Goal: Use online tool/utility

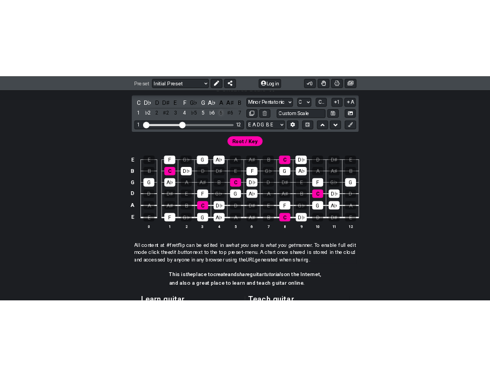
scroll to position [216, 0]
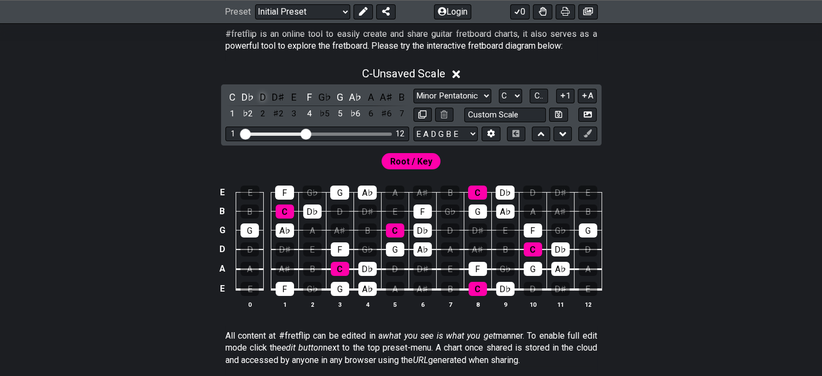
click at [265, 104] on div "D" at bounding box center [263, 97] width 14 height 15
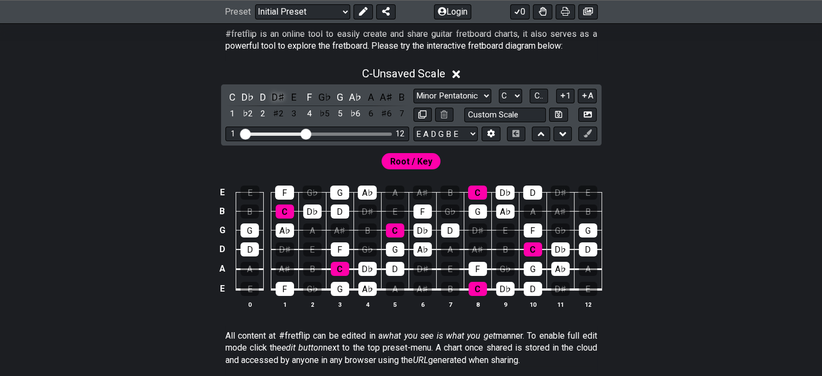
click at [279, 104] on div "D♯" at bounding box center [278, 97] width 14 height 15
click at [290, 102] on div "E" at bounding box center [294, 97] width 14 height 15
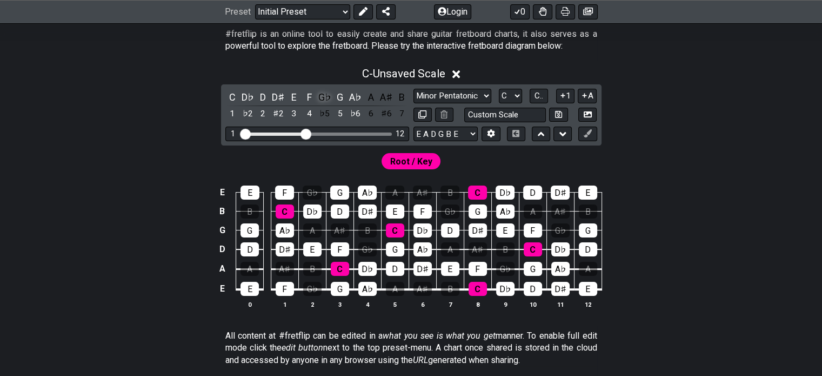
click at [322, 103] on div "G♭" at bounding box center [325, 97] width 14 height 15
click at [369, 104] on div "A" at bounding box center [371, 97] width 14 height 15
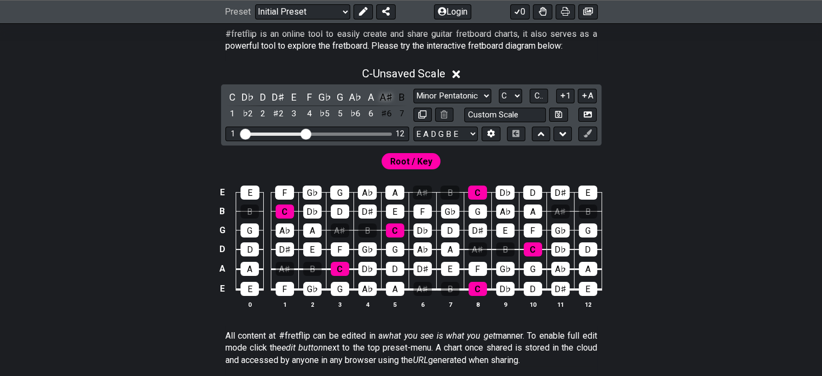
click at [385, 104] on div "A♯" at bounding box center [386, 97] width 14 height 15
click at [397, 104] on div "B" at bounding box center [402, 97] width 14 height 15
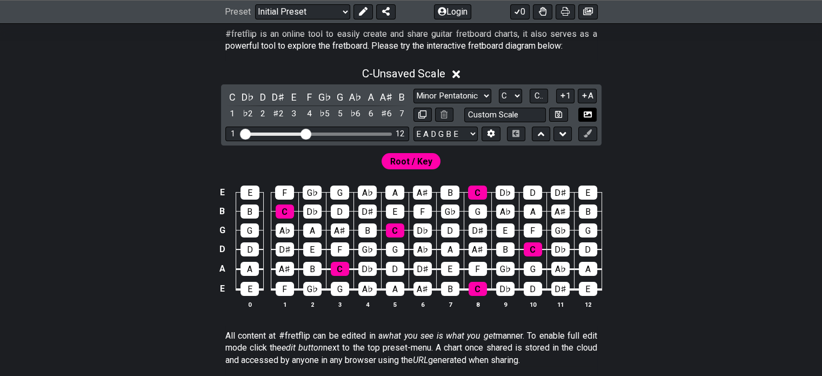
click at [589, 116] on icon at bounding box center [588, 114] width 8 height 8
click at [585, 117] on icon at bounding box center [588, 114] width 8 height 6
click at [397, 198] on div "A" at bounding box center [394, 192] width 19 height 14
click at [368, 103] on div "A" at bounding box center [371, 97] width 14 height 15
click at [588, 117] on icon at bounding box center [588, 114] width 8 height 6
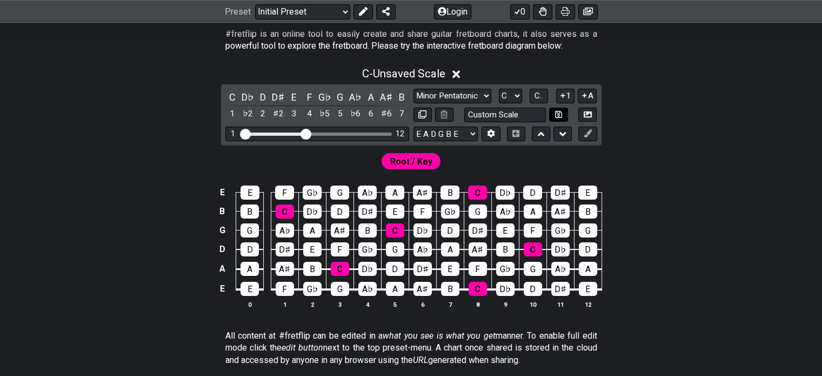
click at [561, 118] on icon at bounding box center [558, 114] width 7 height 8
click at [586, 118] on icon at bounding box center [588, 114] width 8 height 8
select select "Custom Scale"
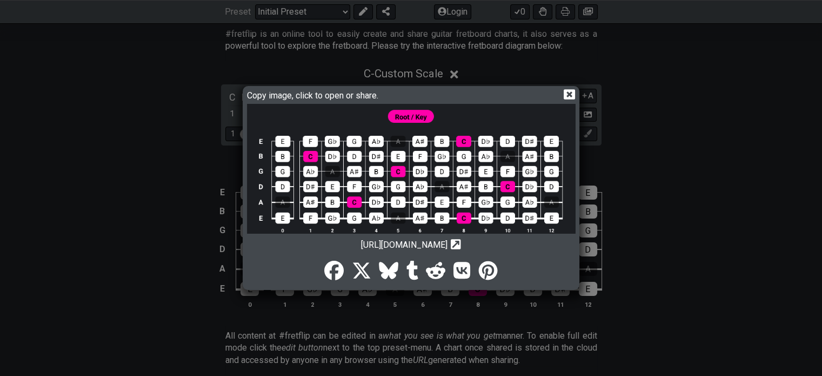
drag, startPoint x: 433, startPoint y: 158, endPoint x: 568, endPoint y: 91, distance: 150.8
click at [568, 91] on icon at bounding box center [569, 94] width 11 height 11
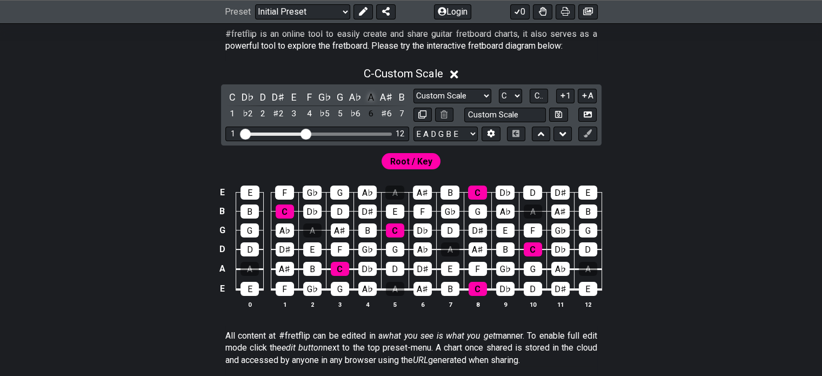
click at [370, 103] on div "A" at bounding box center [371, 97] width 14 height 15
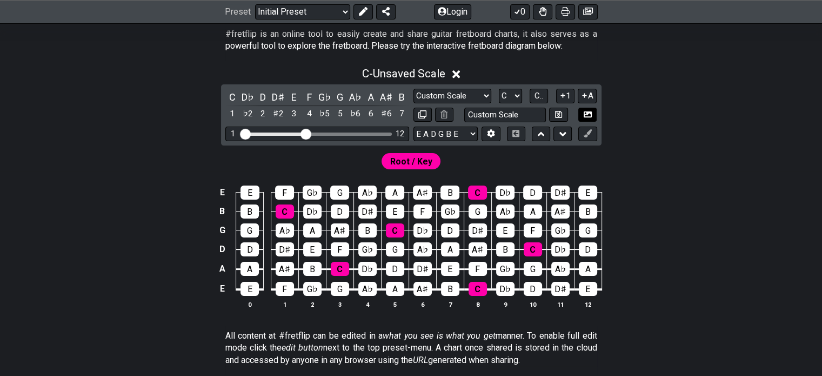
click at [588, 115] on button at bounding box center [587, 115] width 18 height 15
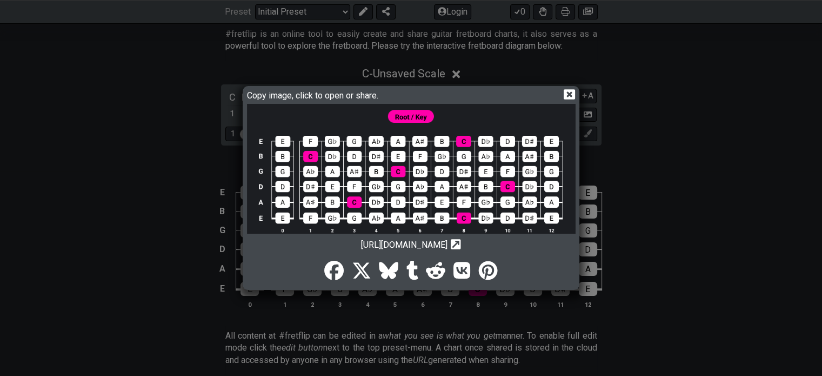
click at [571, 89] on icon at bounding box center [569, 94] width 11 height 11
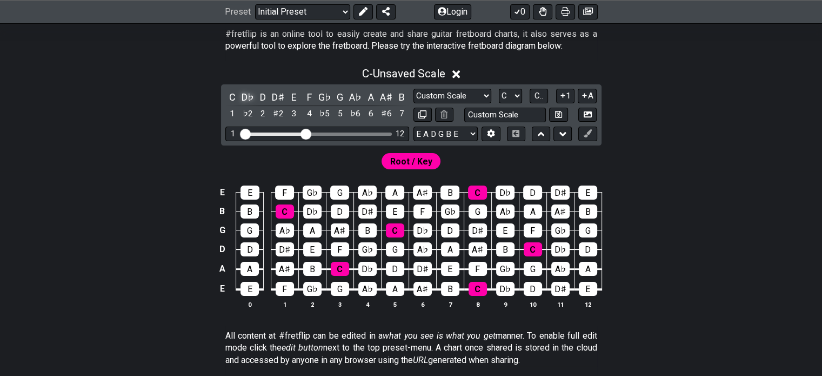
click at [247, 102] on div "D♭" at bounding box center [248, 97] width 14 height 15
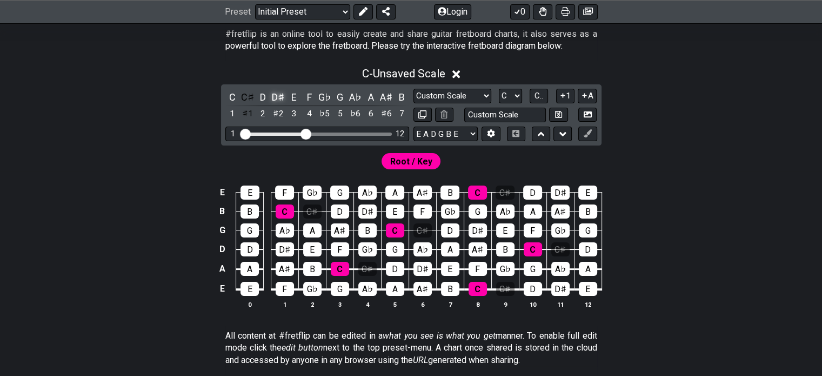
click at [276, 104] on div "D♯" at bounding box center [278, 97] width 14 height 15
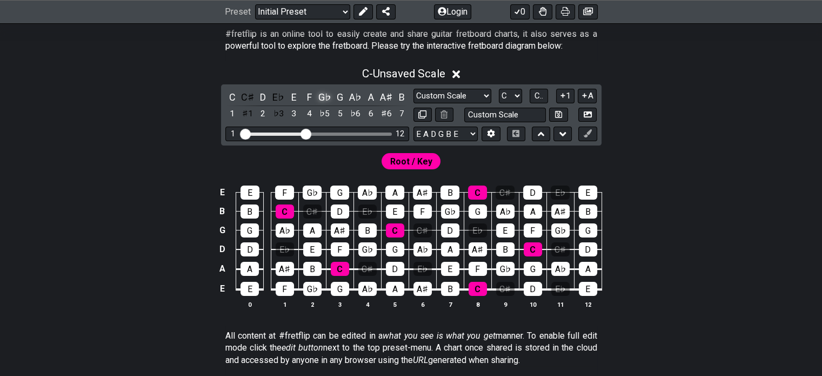
click at [321, 103] on div "G♭" at bounding box center [325, 97] width 14 height 15
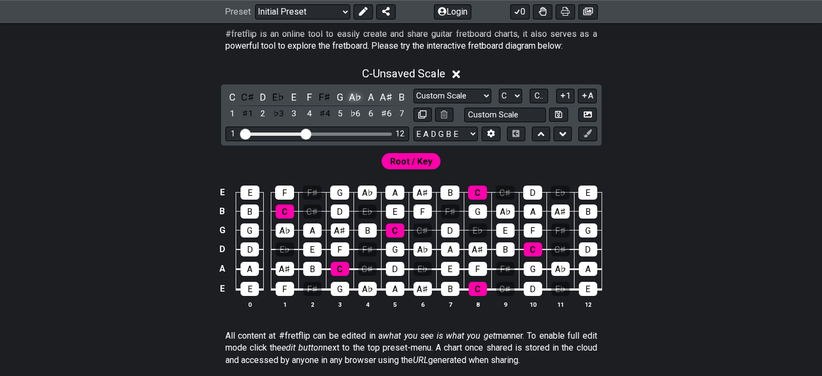
click at [358, 103] on div "A♭" at bounding box center [356, 97] width 14 height 15
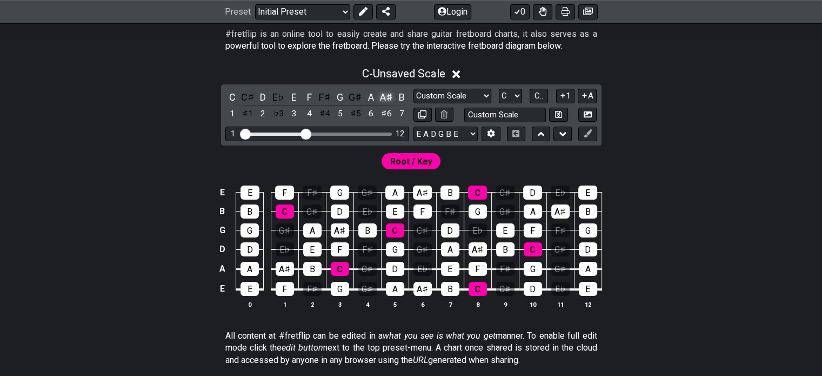
click at [383, 104] on div "A♯" at bounding box center [386, 97] width 14 height 15
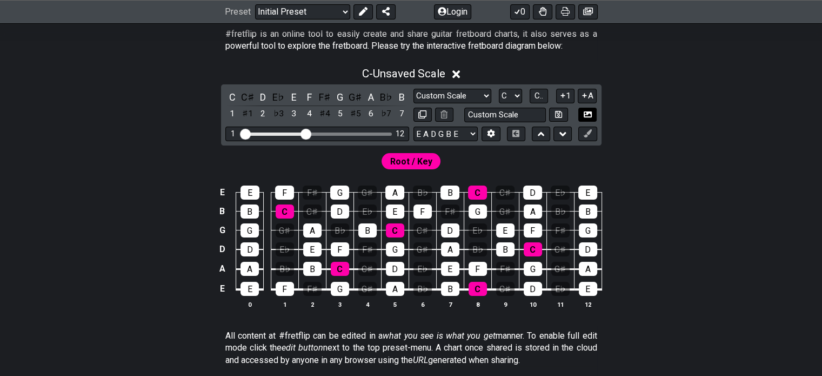
click at [584, 117] on icon at bounding box center [588, 114] width 8 height 6
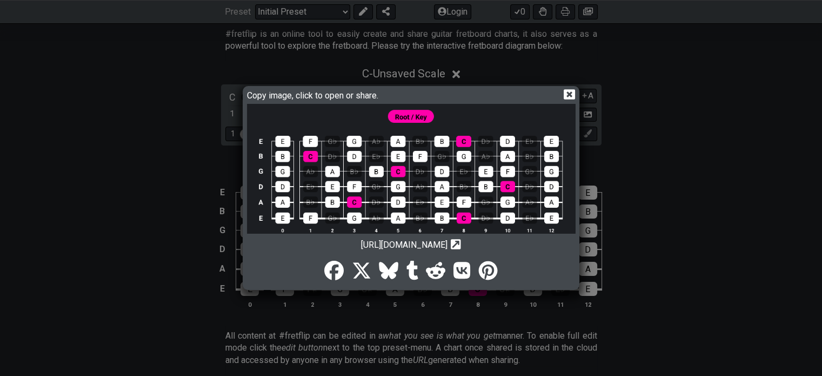
click at [572, 92] on icon at bounding box center [569, 94] width 11 height 11
